Goal: Entertainment & Leisure: Consume media (video, audio)

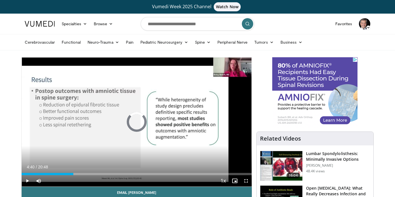
drag, startPoint x: 64, startPoint y: 175, endPoint x: 104, endPoint y: 176, distance: 40.4
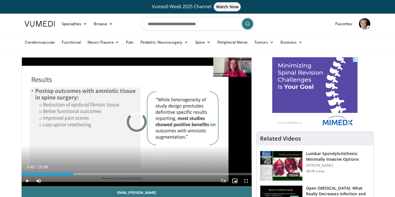
click at [104, 176] on div "Current Time 4:40 / Duration 20:48 Play Skip Backward Skip Forward Mute Loaded …" at bounding box center [137, 181] width 230 height 11
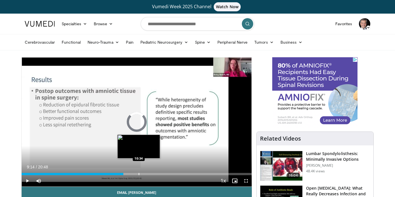
drag, startPoint x: 113, startPoint y: 175, endPoint x: 138, endPoint y: 174, distance: 25.9
click at [139, 174] on div "Progress Bar" at bounding box center [139, 174] width 1 height 2
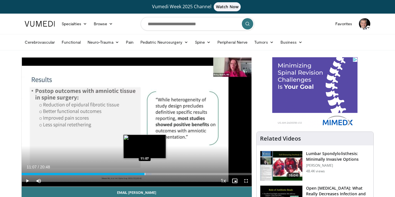
drag, startPoint x: 140, startPoint y: 174, endPoint x: 145, endPoint y: 173, distance: 4.6
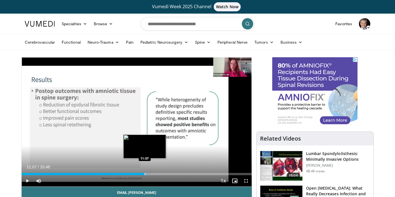
click at [145, 173] on div "Progress Bar" at bounding box center [145, 174] width 1 height 2
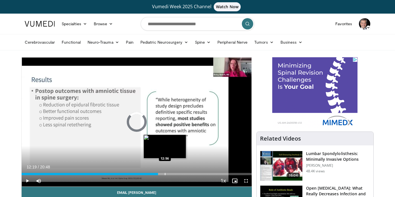
drag, startPoint x: 144, startPoint y: 174, endPoint x: 165, endPoint y: 171, distance: 20.6
click at [165, 171] on div "Loaded : 0.00% 12:55 12:56" at bounding box center [137, 172] width 230 height 5
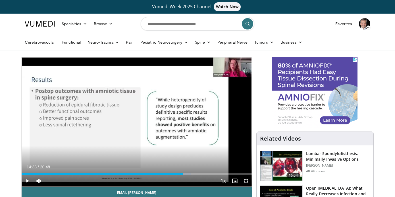
drag, startPoint x: 167, startPoint y: 174, endPoint x: 183, endPoint y: 172, distance: 16.2
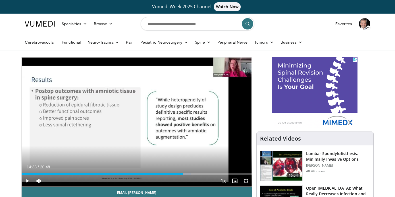
click at [183, 172] on div "Loaded : 73.71% 14:33 14:33" at bounding box center [137, 172] width 230 height 5
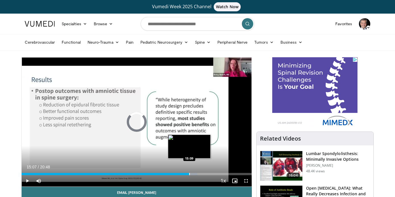
drag, startPoint x: 183, startPoint y: 172, endPoint x: 190, endPoint y: 172, distance: 7.2
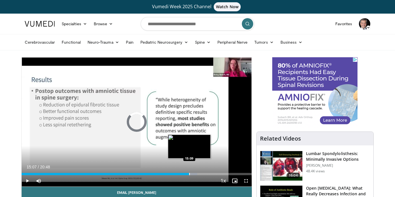
click at [190, 172] on div "Loaded : 76.30% 15:07 15:09" at bounding box center [137, 172] width 230 height 5
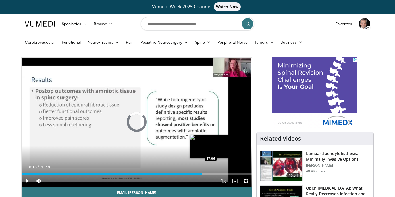
drag, startPoint x: 190, startPoint y: 175, endPoint x: 211, endPoint y: 174, distance: 20.5
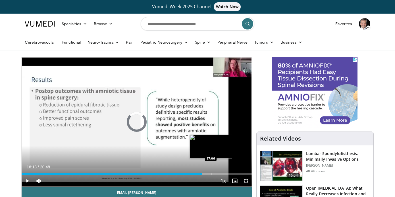
click at [211, 174] on div "Progress Bar" at bounding box center [211, 174] width 1 height 2
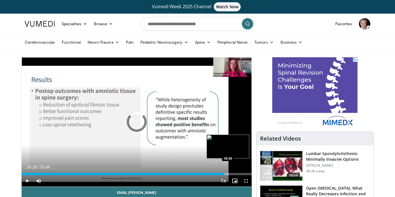
drag, startPoint x: 211, startPoint y: 174, endPoint x: 228, endPoint y: 174, distance: 16.8
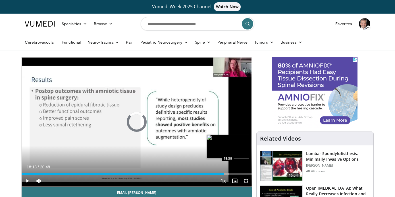
click at [228, 174] on div "Progress Bar" at bounding box center [228, 174] width 1 height 2
